Goal: Task Accomplishment & Management: Use online tool/utility

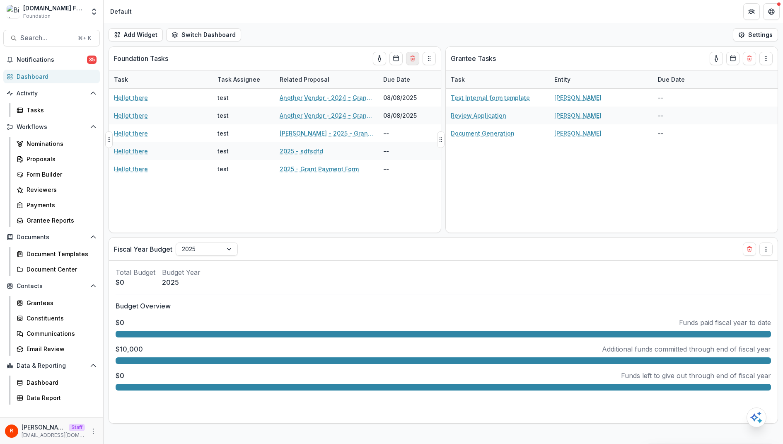
click at [416, 56] on icon "Delete card" at bounding box center [412, 58] width 7 height 7
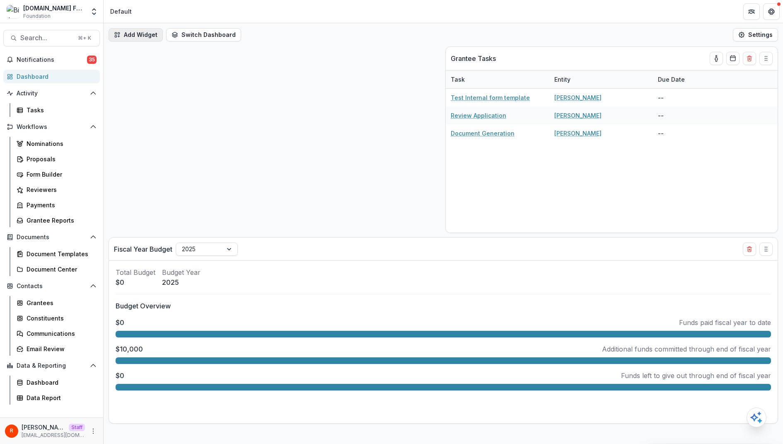
click at [140, 36] on button "Add Widget" at bounding box center [136, 34] width 54 height 13
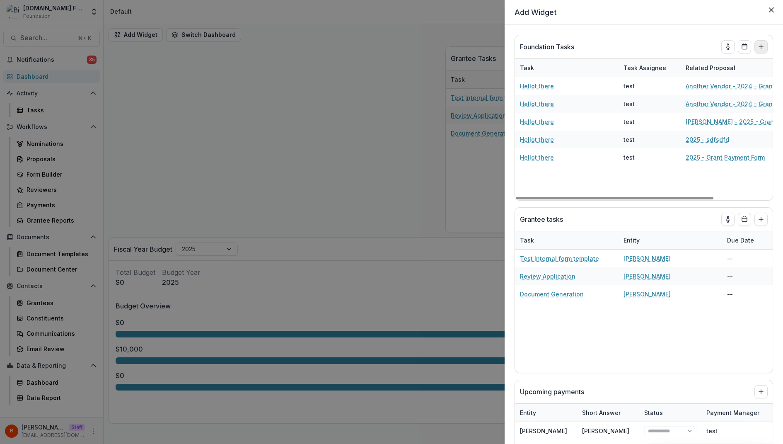
click at [760, 51] on button "Add to dashboard" at bounding box center [761, 46] width 13 height 13
click at [762, 44] on icon "Add to dashboard" at bounding box center [761, 47] width 7 height 7
click at [400, 98] on div "**********" at bounding box center [391, 222] width 783 height 444
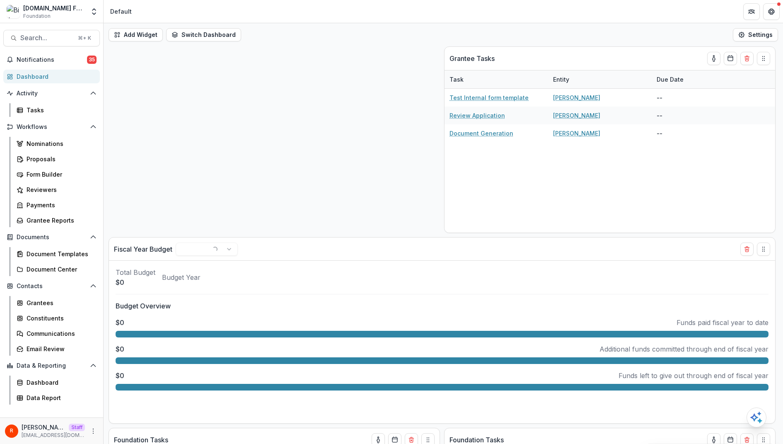
scroll to position [170, 0]
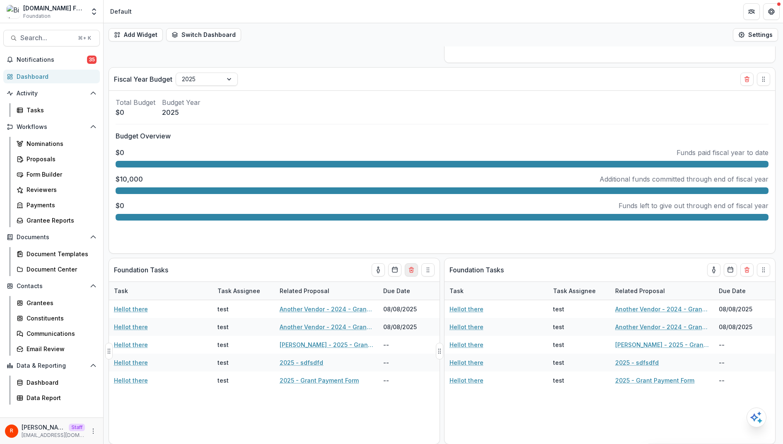
click at [413, 271] on icon "Delete card" at bounding box center [411, 270] width 3 height 3
